Goal: Transaction & Acquisition: Purchase product/service

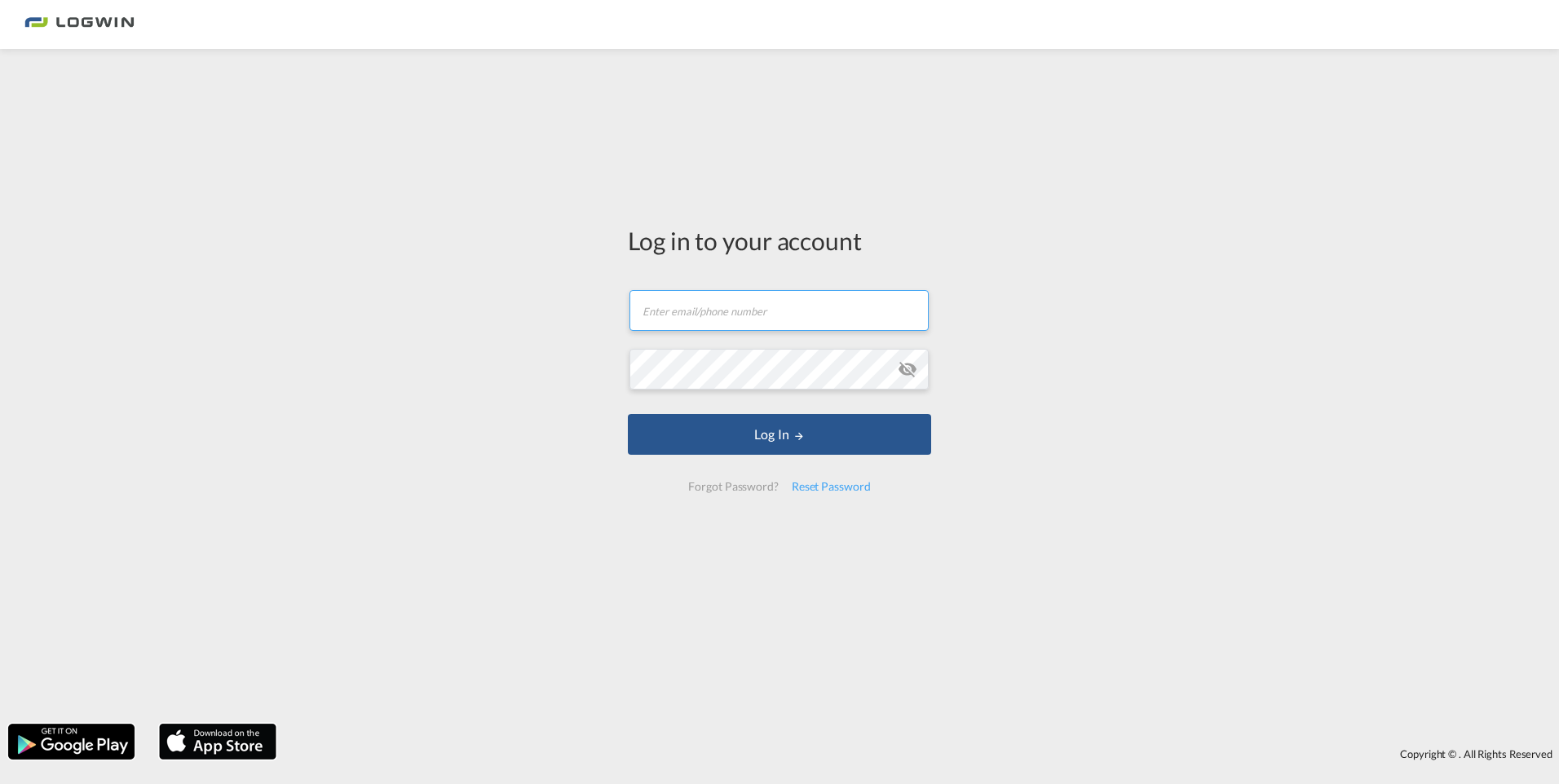
click at [735, 305] on input "text" at bounding box center [780, 311] width 299 height 41
type input "[PERSON_NAME][EMAIL_ADDRESS][DOMAIN_NAME]"
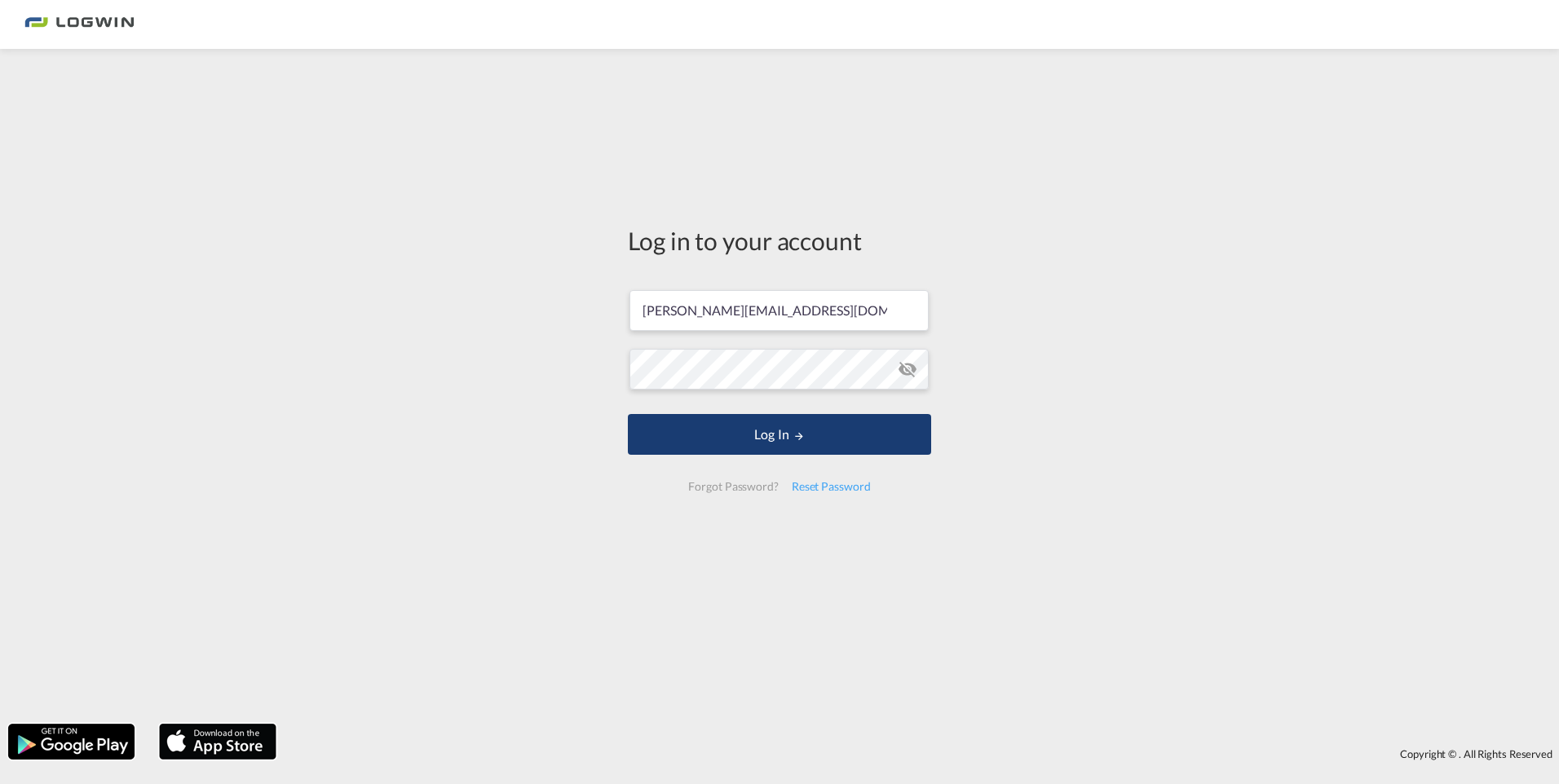
click at [780, 434] on button "Log In" at bounding box center [780, 434] width 303 height 41
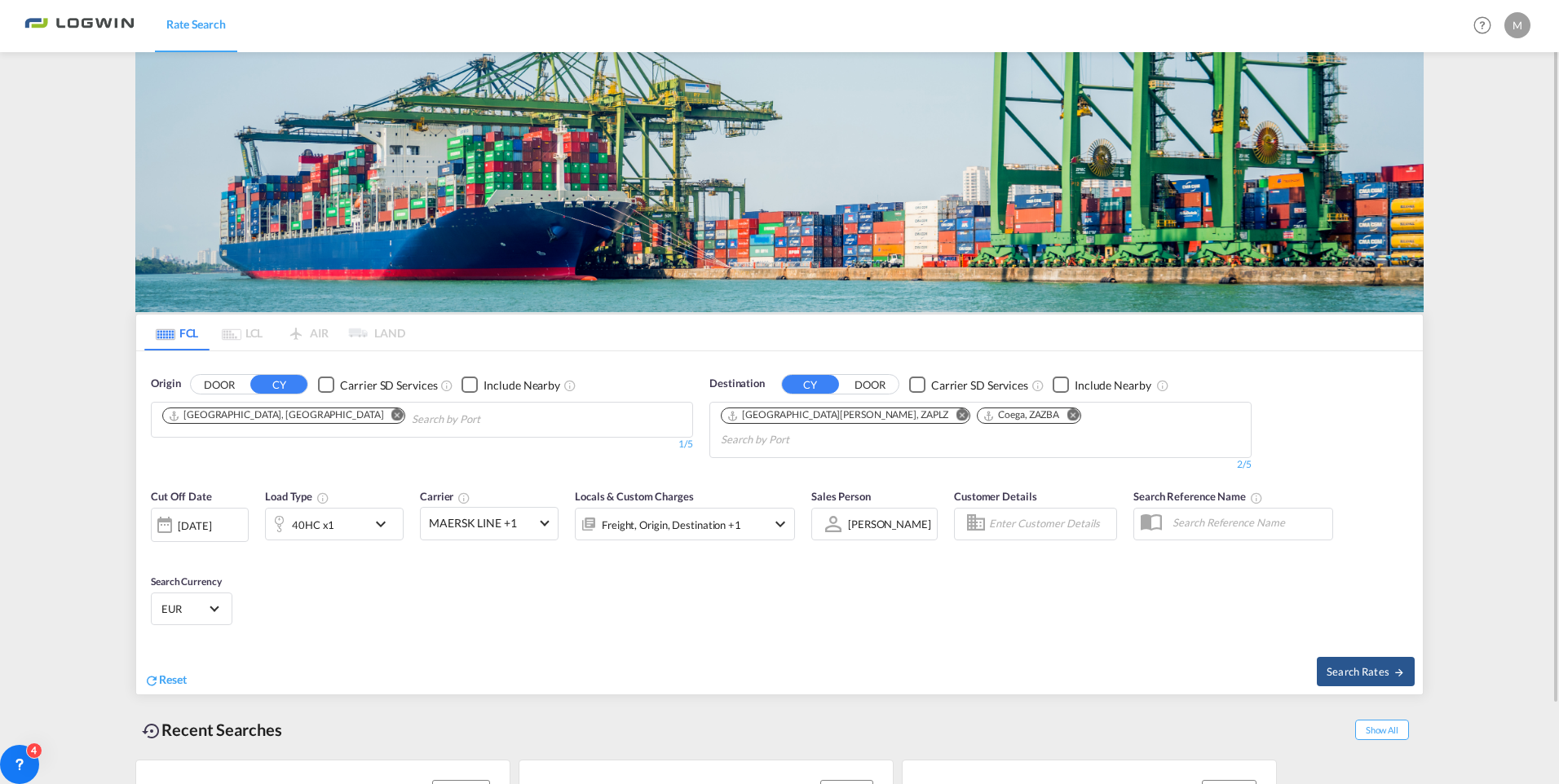
click at [385, 515] on md-icon "icon-chevron-down" at bounding box center [384, 524] width 28 height 19
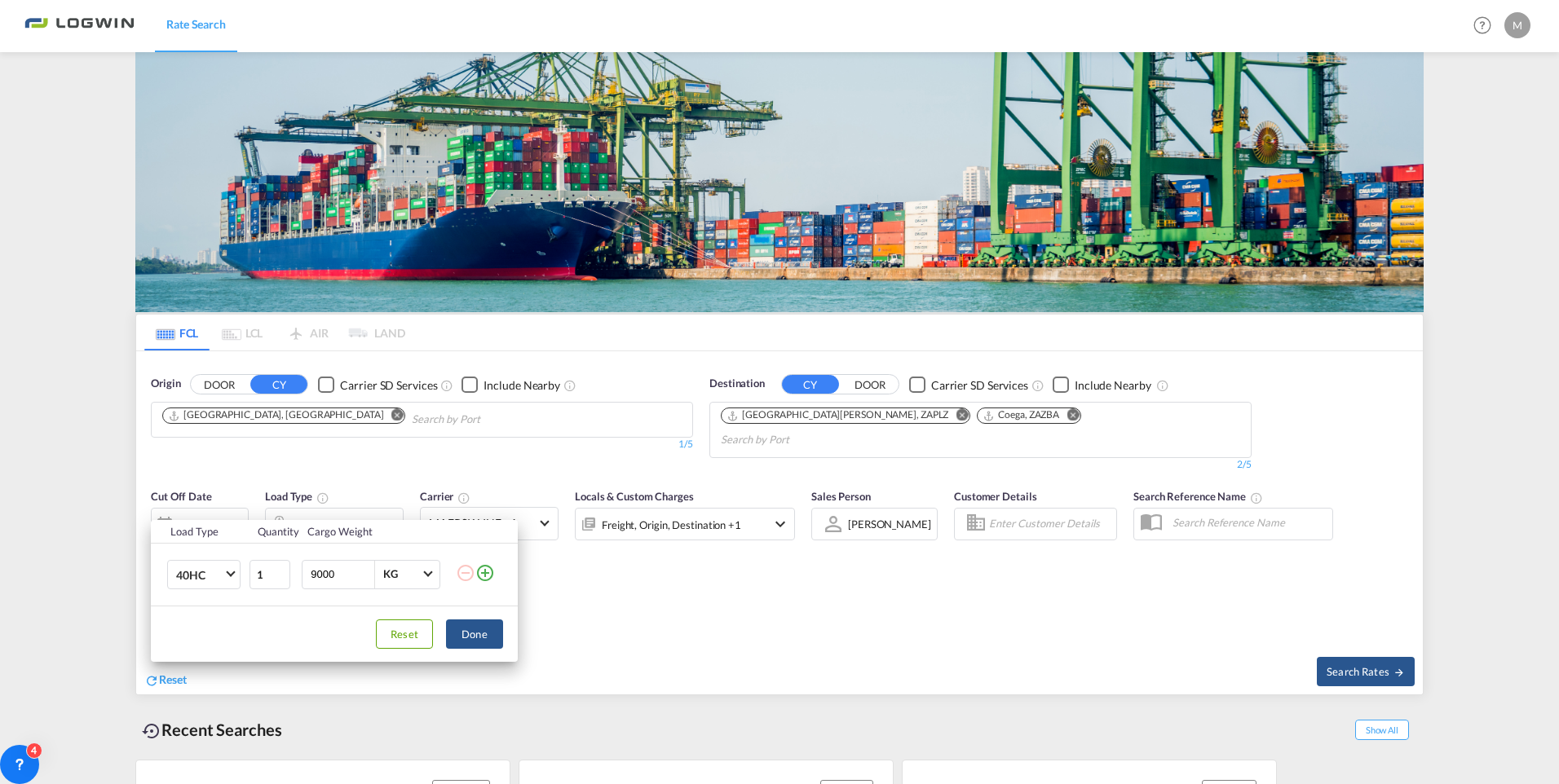
click at [489, 573] on md-icon "icon-plus-circle-outline" at bounding box center [485, 573] width 19 height 19
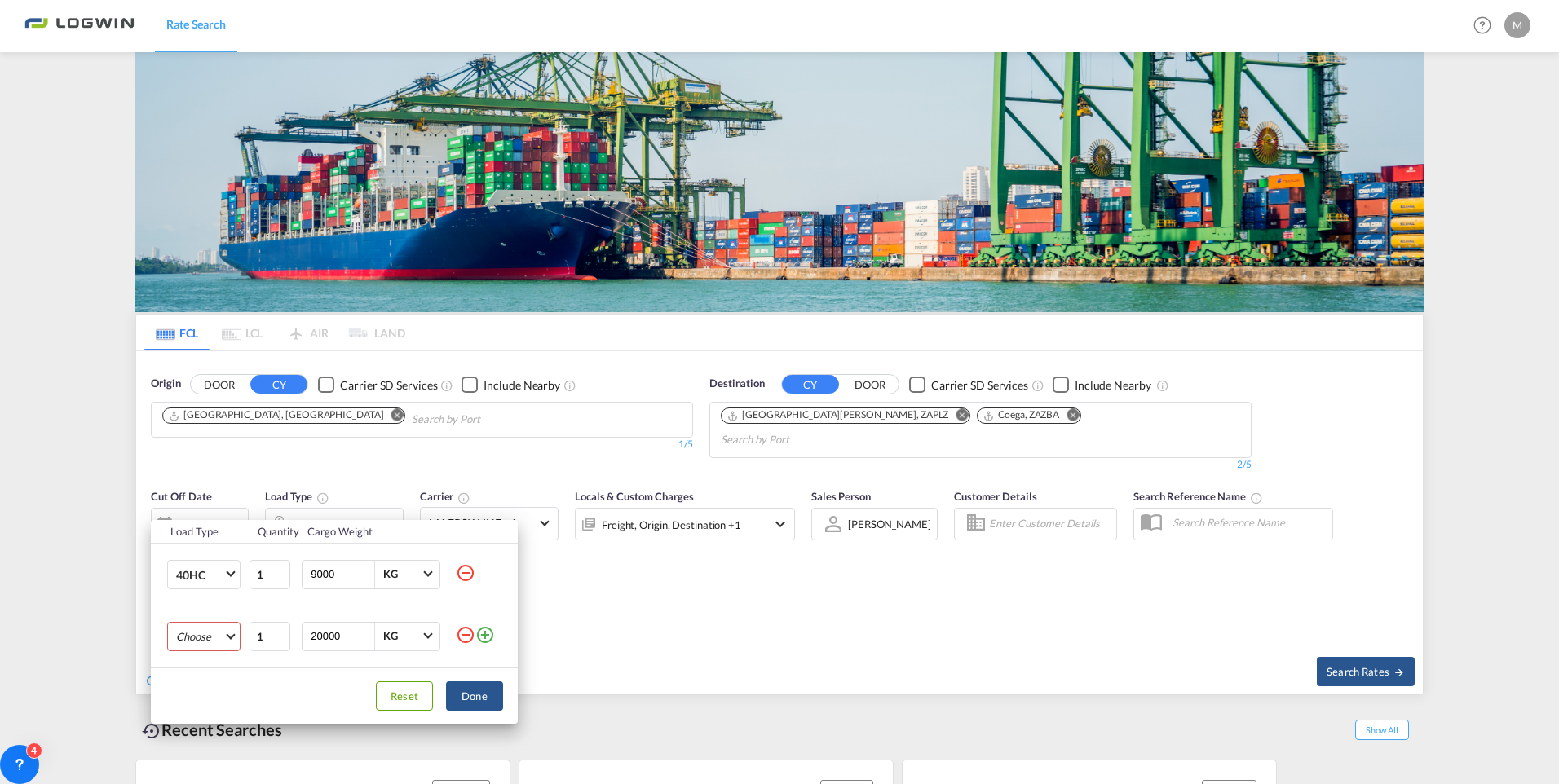
click at [228, 636] on md-select "Choose 20GP 40GP 40HC 45HC 20RE 40RE 40HR 20OT 40OT 20FR 40FR 40NR 20NR 45S 20T…" at bounding box center [204, 636] width 73 height 29
click at [216, 585] on md-option "20GP" at bounding box center [218, 588] width 111 height 40
click at [333, 634] on input "20000" at bounding box center [342, 636] width 66 height 28
click at [361, 636] on input "19999" at bounding box center [342, 636] width 66 height 28
click at [361, 636] on input "19998" at bounding box center [342, 636] width 66 height 28
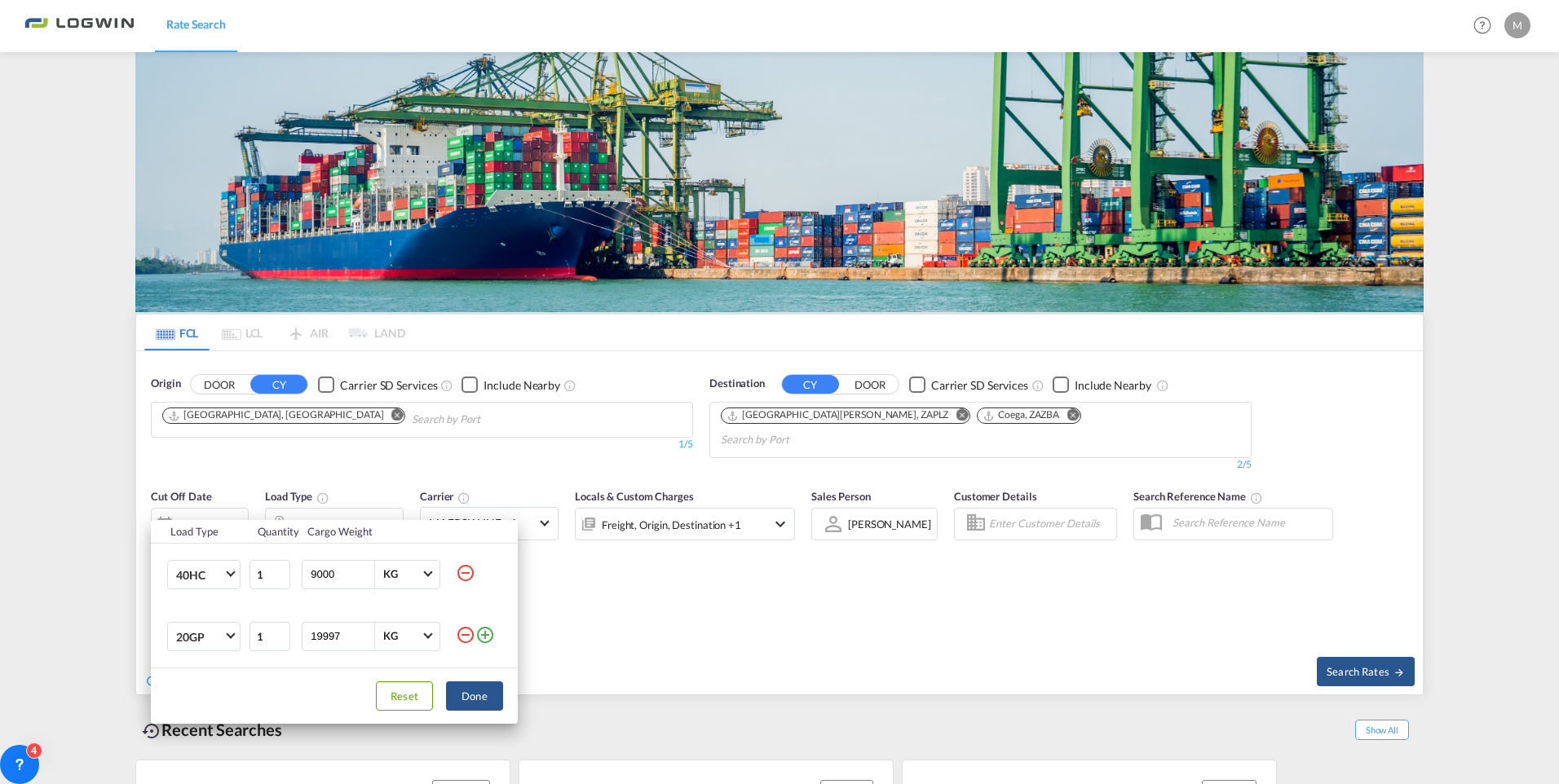
click at [361, 636] on input "19997" at bounding box center [342, 636] width 66 height 28
click at [327, 639] on input "19997" at bounding box center [342, 636] width 66 height 28
type input "1"
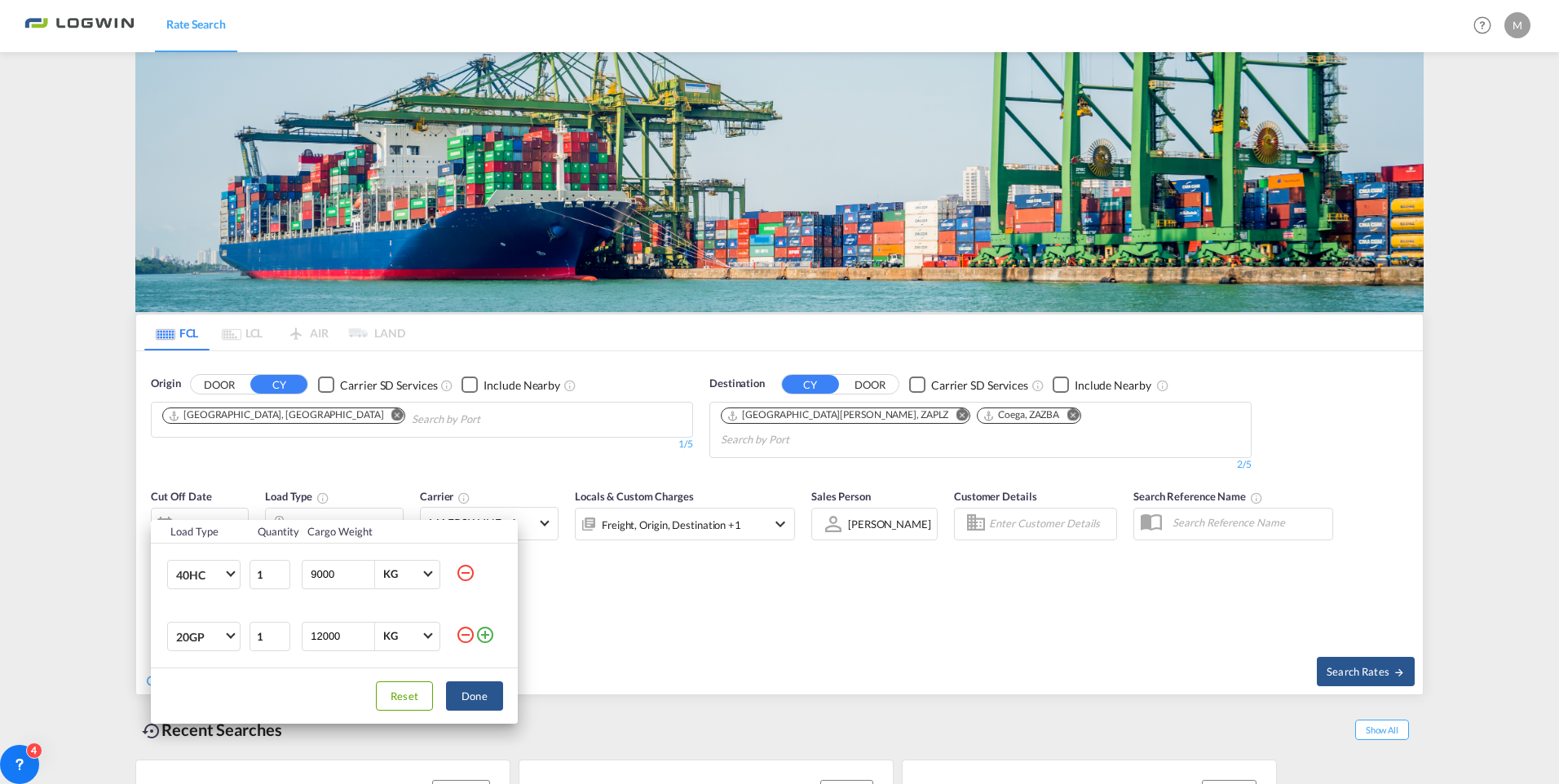
type input "12000"
click at [332, 574] on input "9000" at bounding box center [342, 574] width 66 height 28
type input "9"
type input "18000"
click at [488, 697] on button "Done" at bounding box center [474, 696] width 57 height 29
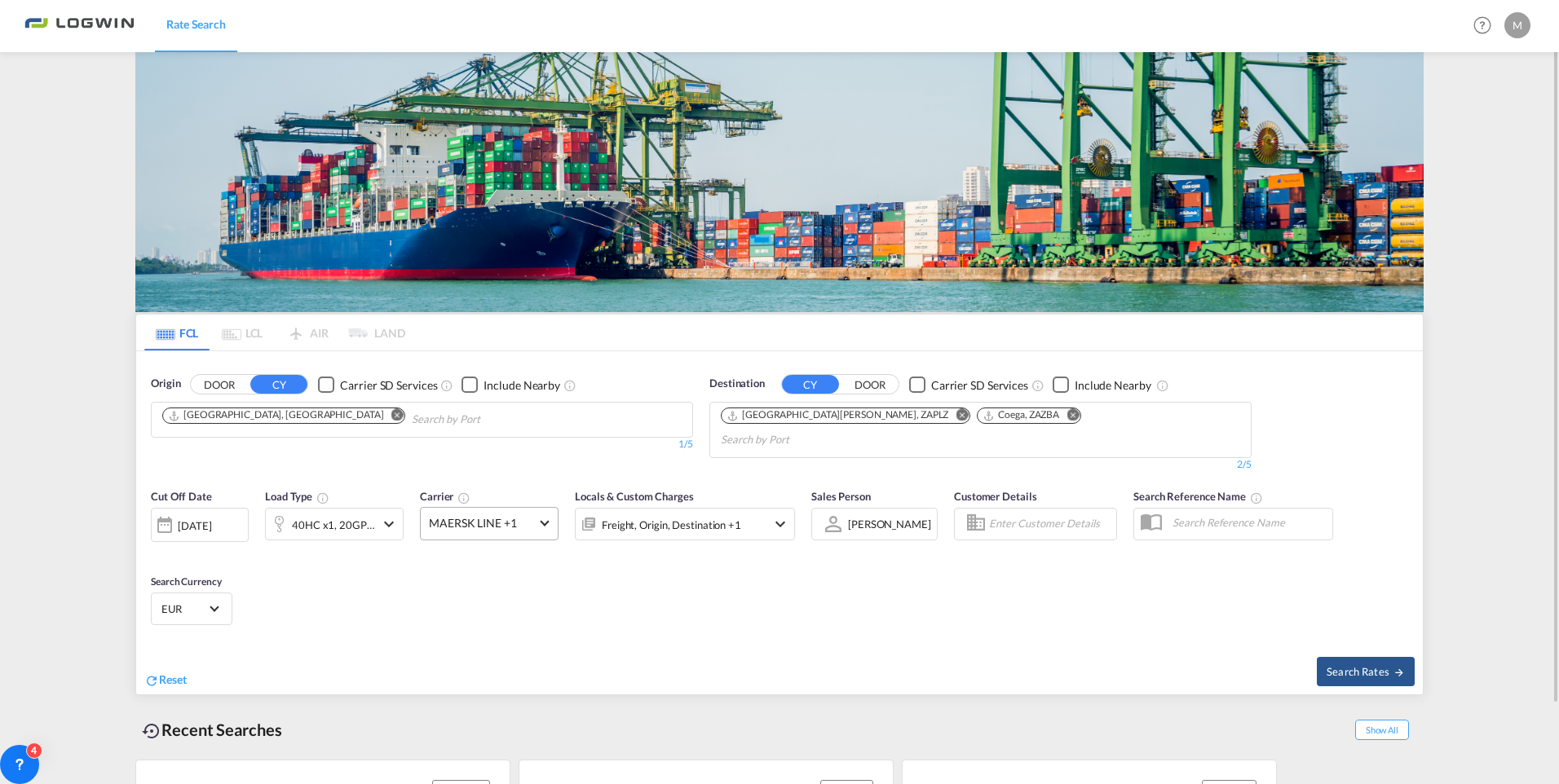
click at [545, 518] on span at bounding box center [544, 521] width 9 height 9
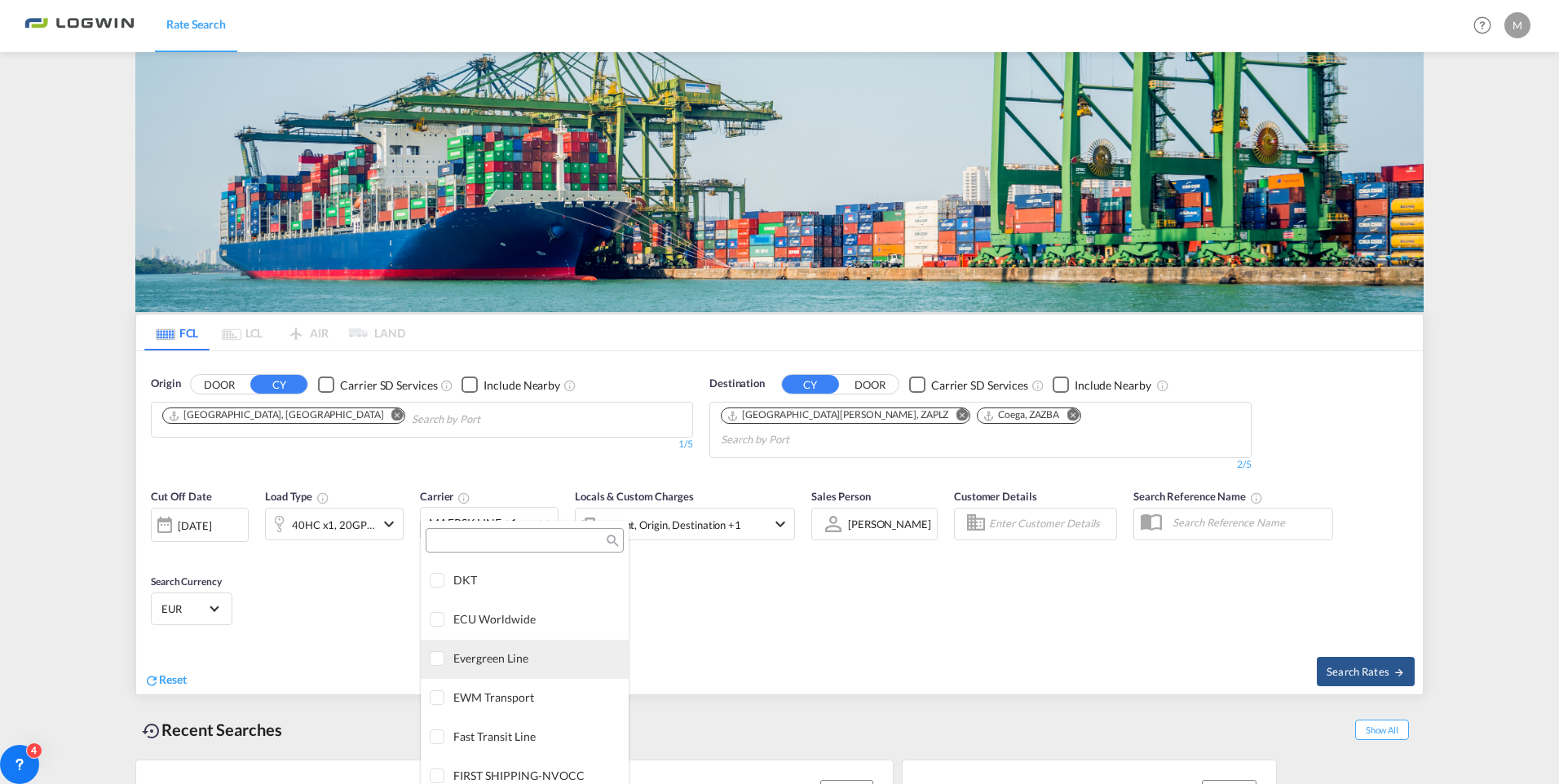
scroll to position [1946, 0]
click at [961, 412] on md-backdrop at bounding box center [780, 392] width 1559 height 784
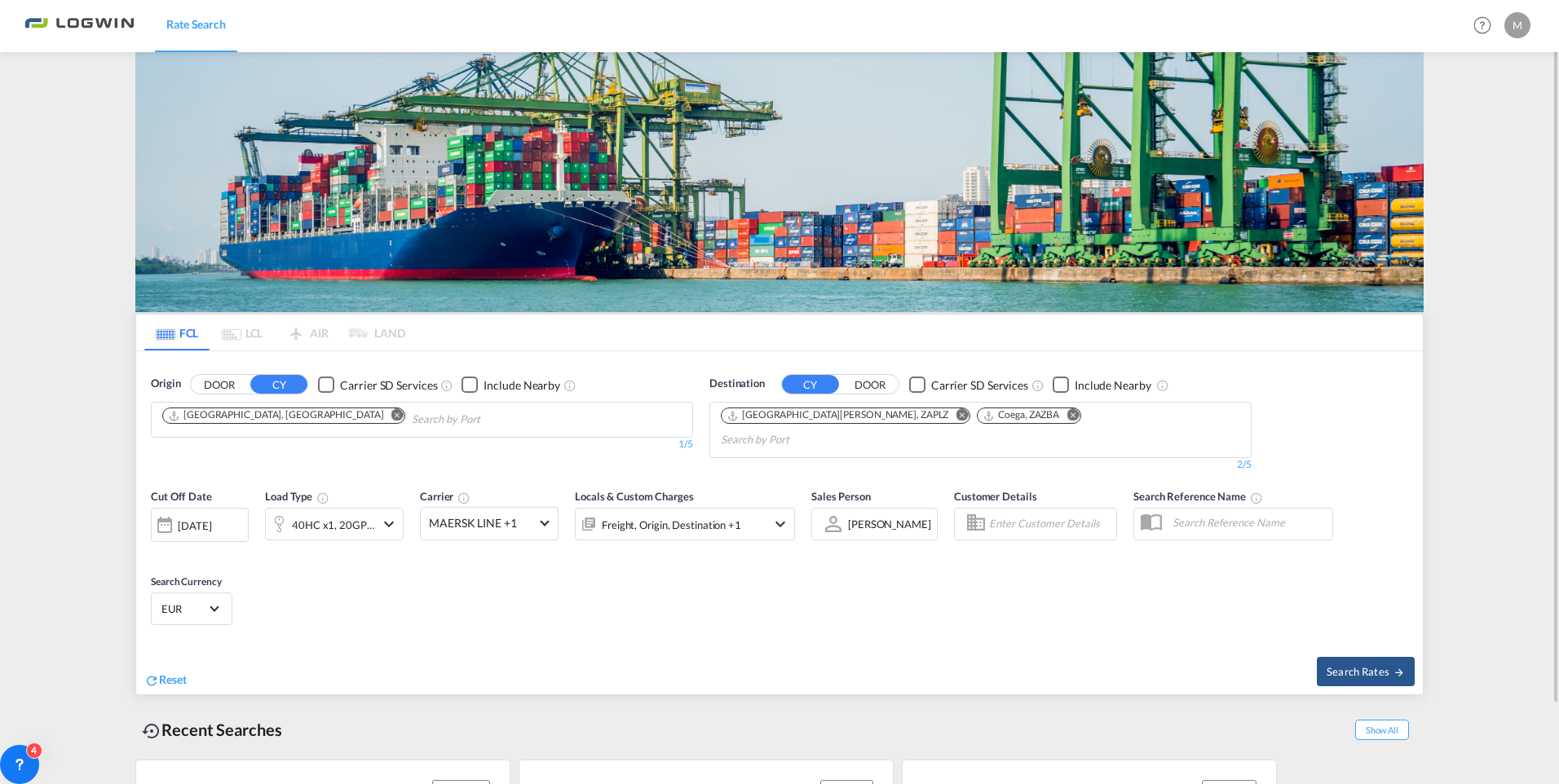
click at [1066, 415] on md-icon "Remove" at bounding box center [1072, 415] width 13 height 13
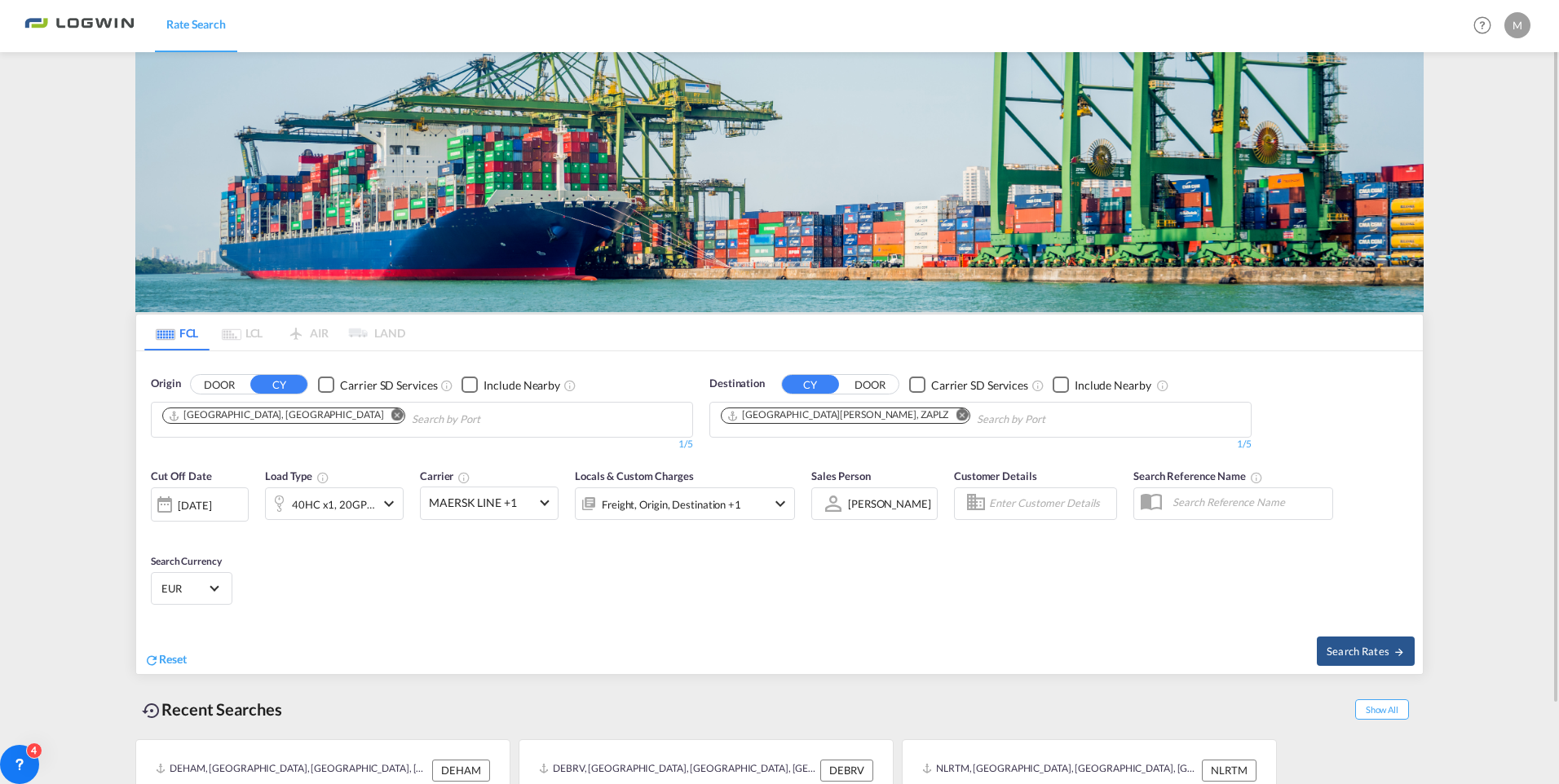
click at [956, 411] on md-icon "Remove" at bounding box center [962, 415] width 13 height 13
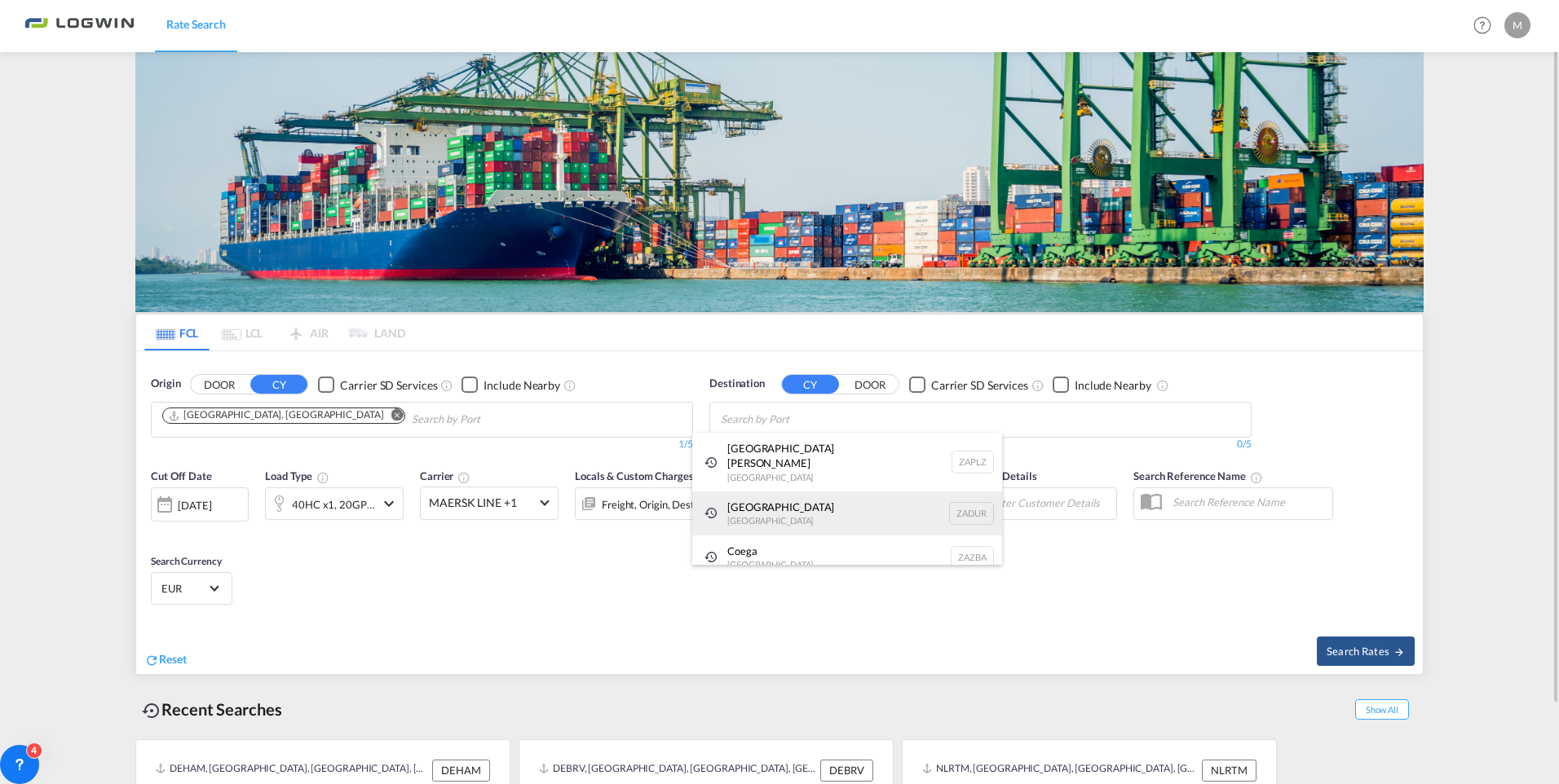
click at [793, 497] on div "[GEOGRAPHIC_DATA] [GEOGRAPHIC_DATA] ZADUR" at bounding box center [847, 514] width 310 height 44
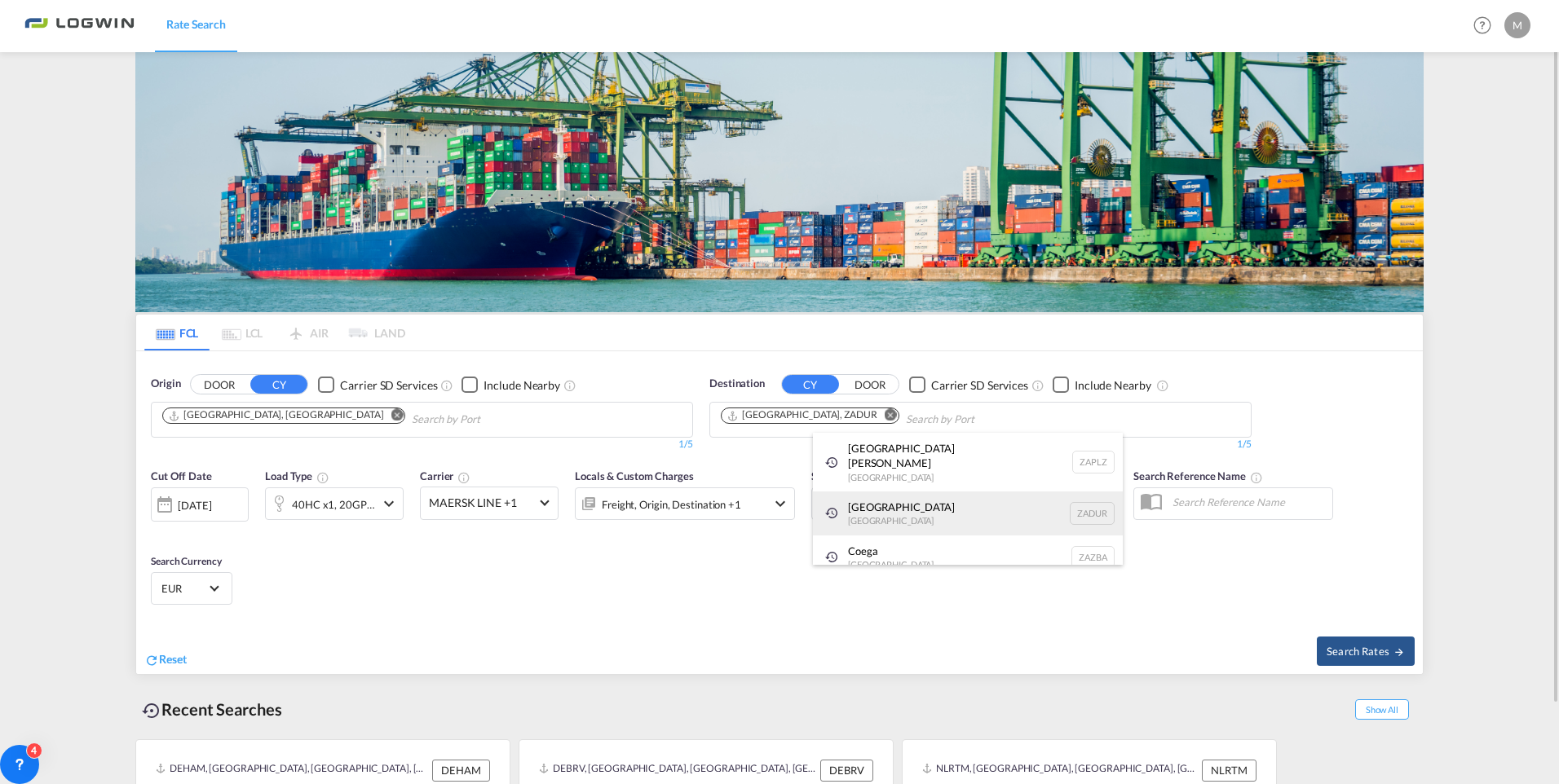
click at [875, 502] on div "[GEOGRAPHIC_DATA] [GEOGRAPHIC_DATA] ZADUR" at bounding box center [968, 514] width 310 height 44
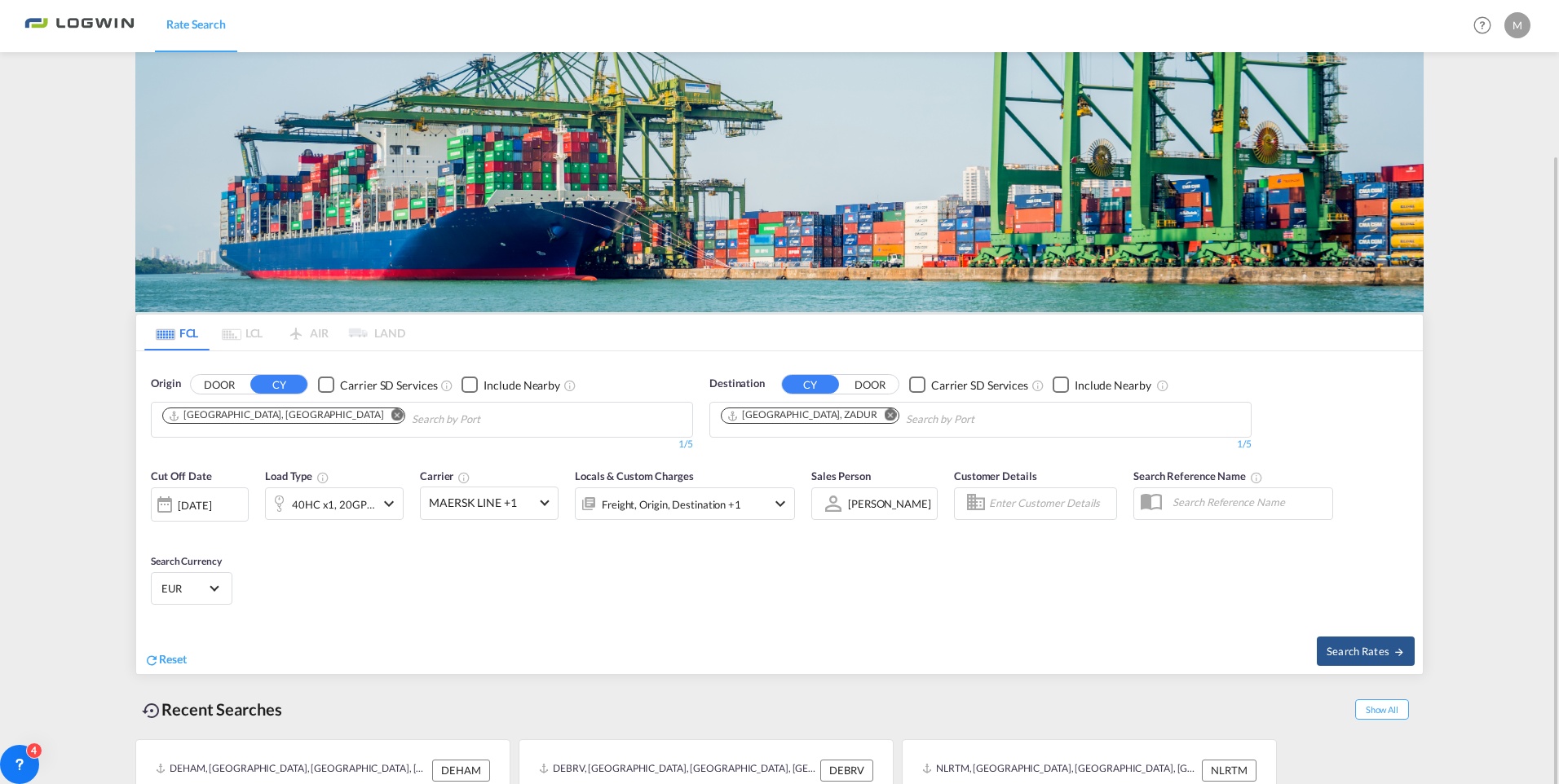
scroll to position [88, 0]
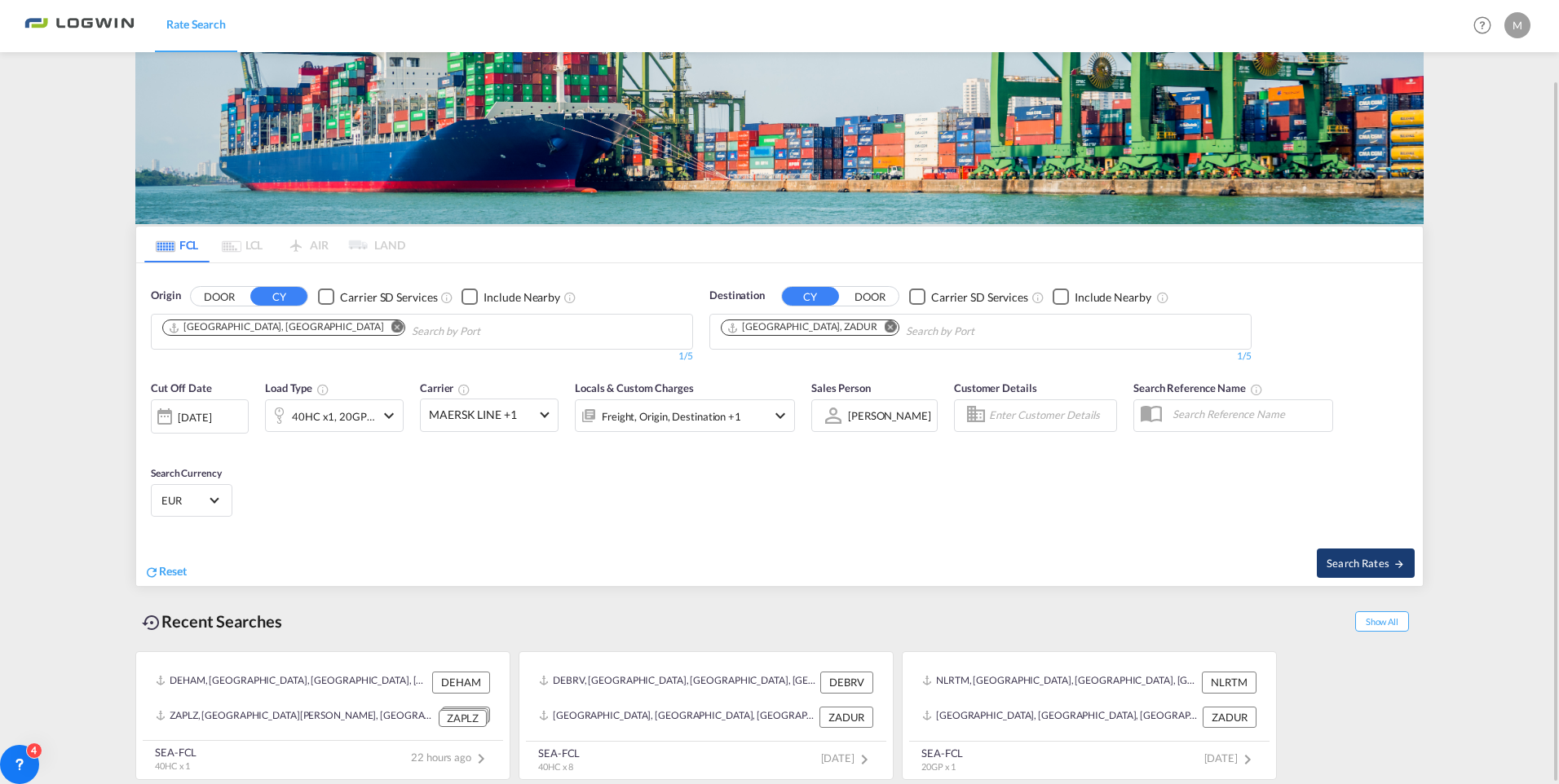
click at [1359, 558] on span "Search Rates" at bounding box center [1366, 564] width 78 height 14
type input "DEHAM to ZADUR / [DATE]"
